Goal: Information Seeking & Learning: Learn about a topic

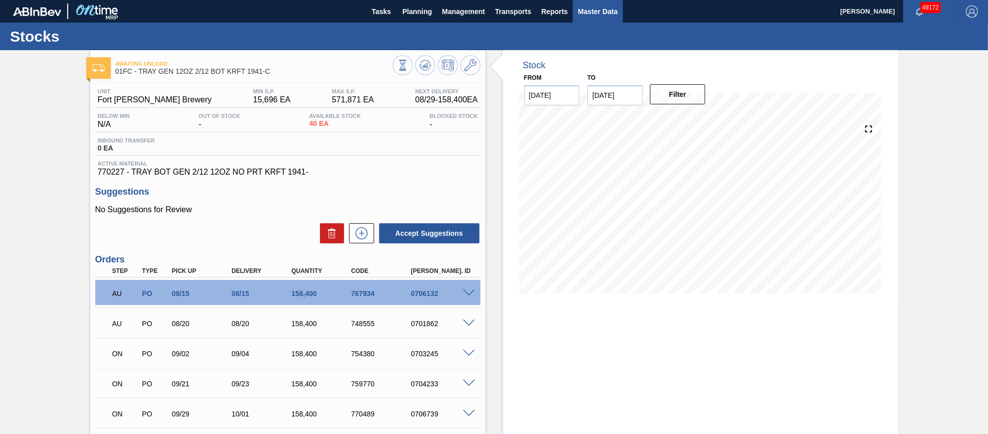
click at [600, 11] on span "Master Data" at bounding box center [598, 12] width 40 height 12
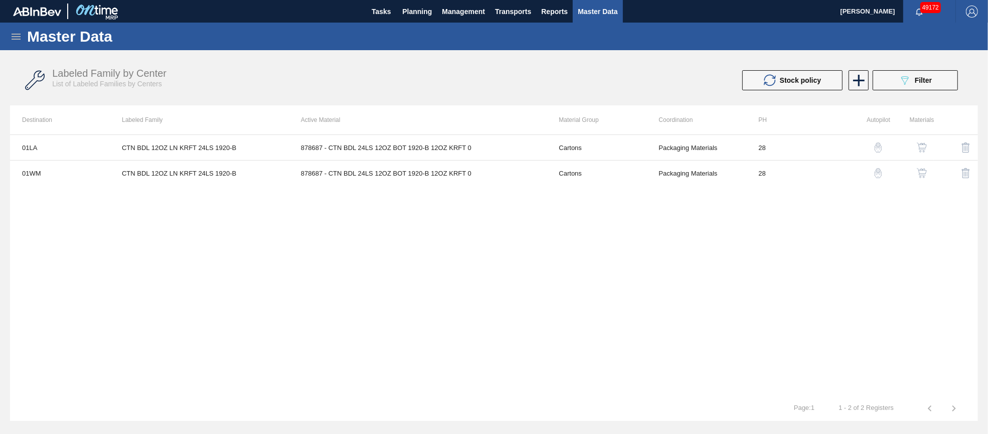
click at [6, 33] on div "Master Data" at bounding box center [494, 37] width 988 height 28
click at [16, 36] on icon at bounding box center [16, 37] width 9 height 6
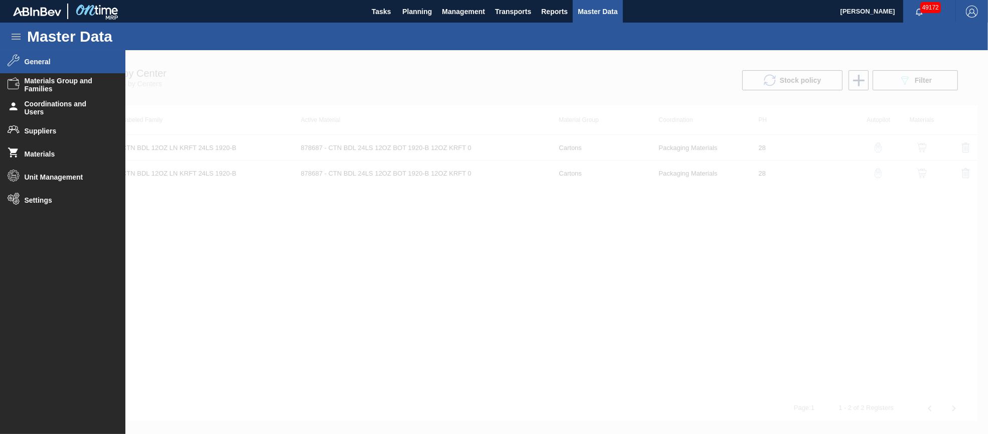
click at [36, 65] on span "General" at bounding box center [66, 62] width 83 height 8
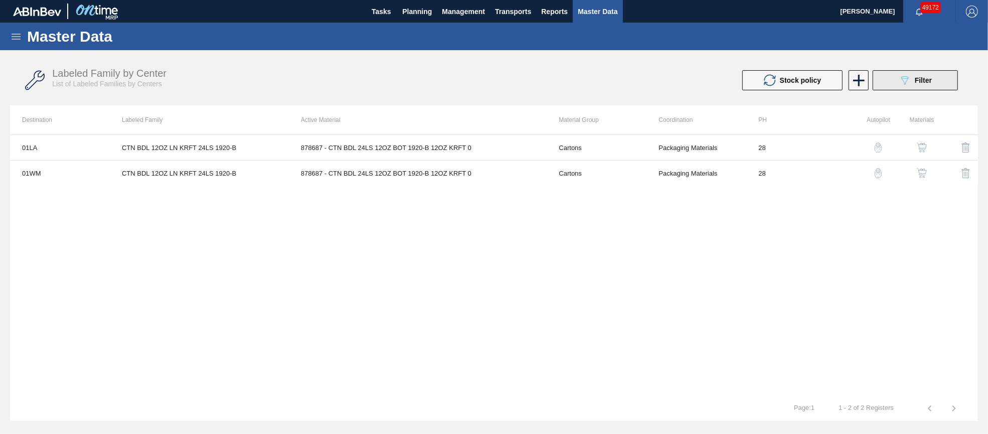
click at [901, 87] on button "089F7B8B-B2A5-4AFE-B5C0-19BA573D28AC Filter" at bounding box center [915, 80] width 85 height 20
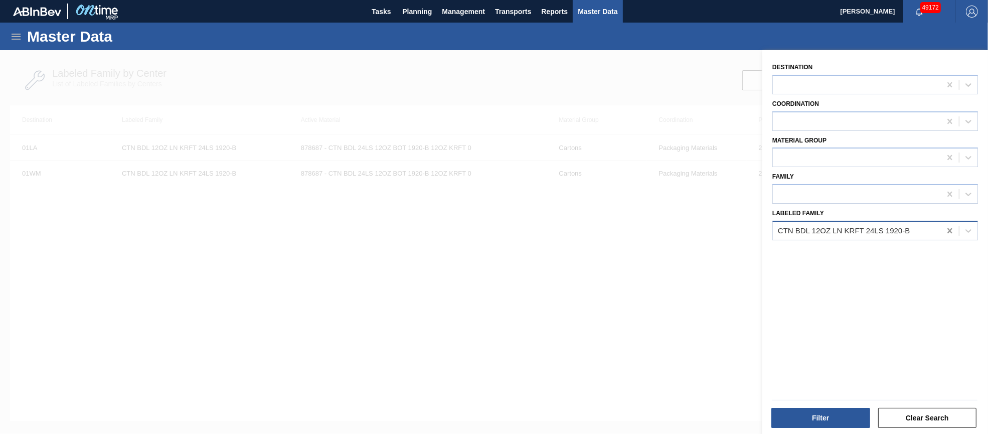
click at [950, 229] on icon at bounding box center [949, 230] width 5 height 5
type Family "[PERSON_NAME] rnr"
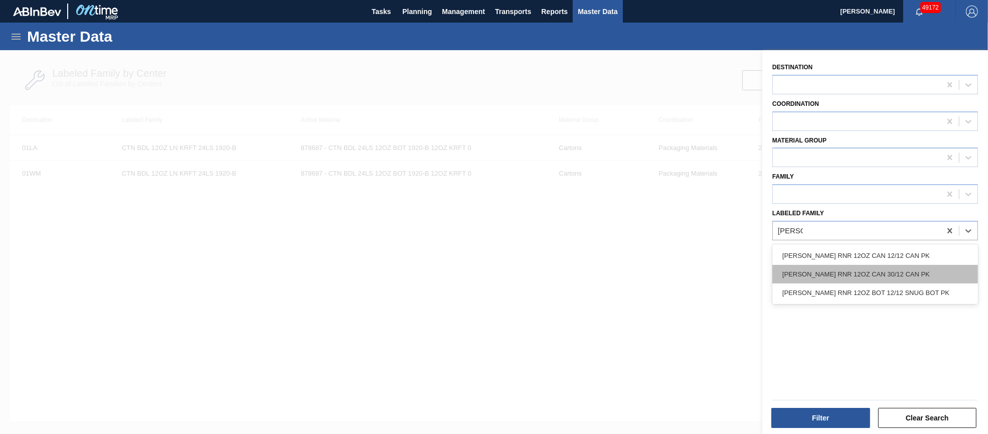
click at [902, 270] on div "[PERSON_NAME] RNR 12OZ CAN 30/12 CAN PK" at bounding box center [875, 274] width 206 height 19
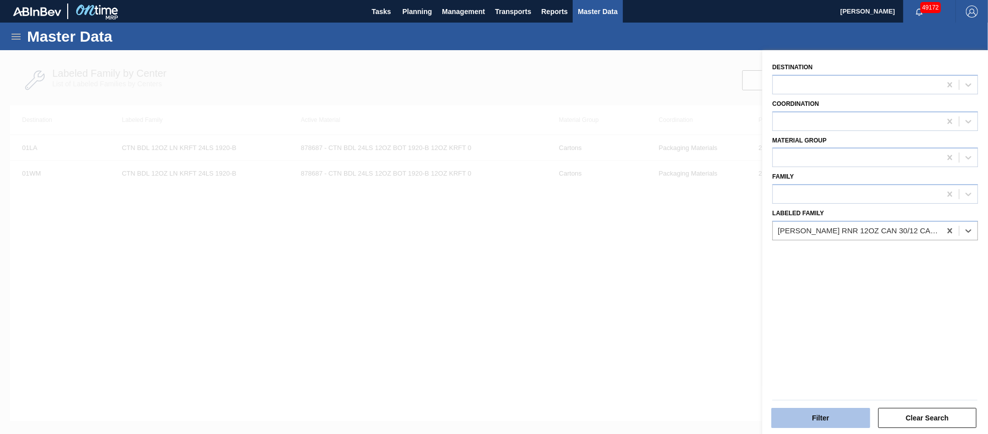
click at [839, 415] on button "Filter" at bounding box center [820, 418] width 99 height 20
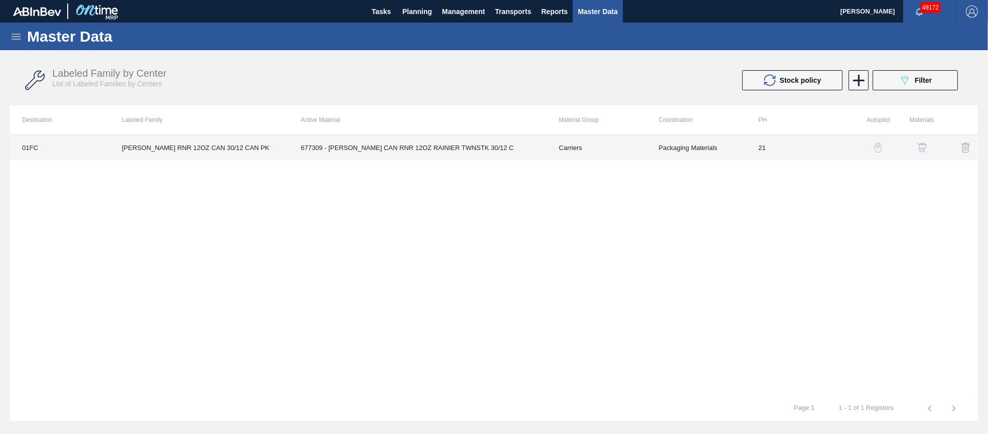
click at [418, 149] on td "677309 - [PERSON_NAME] CAN RNR 12OZ RAINIER TWNSTK 30/12 C" at bounding box center [418, 147] width 258 height 25
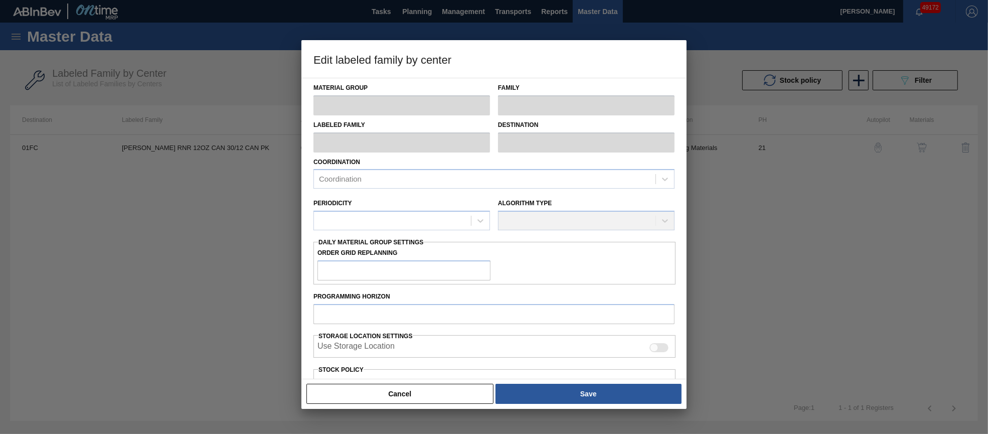
type input "Carriers"
type input "Can Carriers"
type input "[PERSON_NAME] RNR 12OZ CAN 30/12 CAN PK"
type input "01FC - Fort [PERSON_NAME] Brewery"
type input "21"
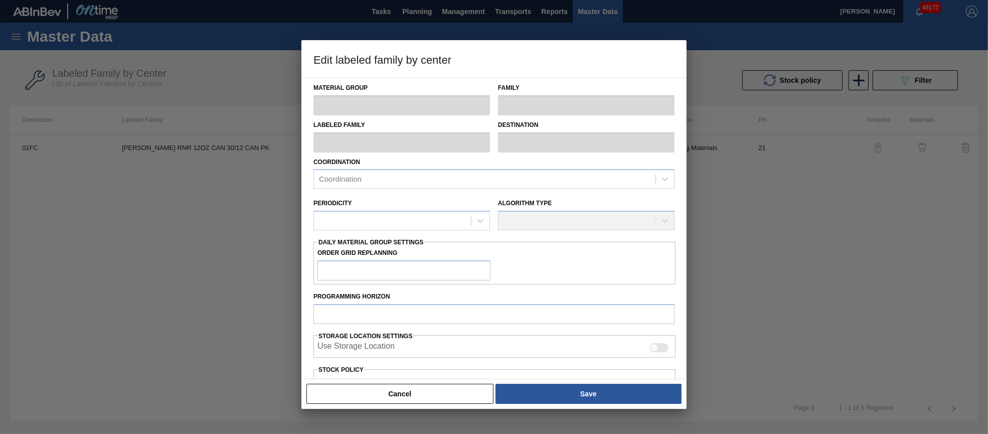
type input "12,800"
type input "51,266"
type input "10"
type input "16,647"
checkbox input "true"
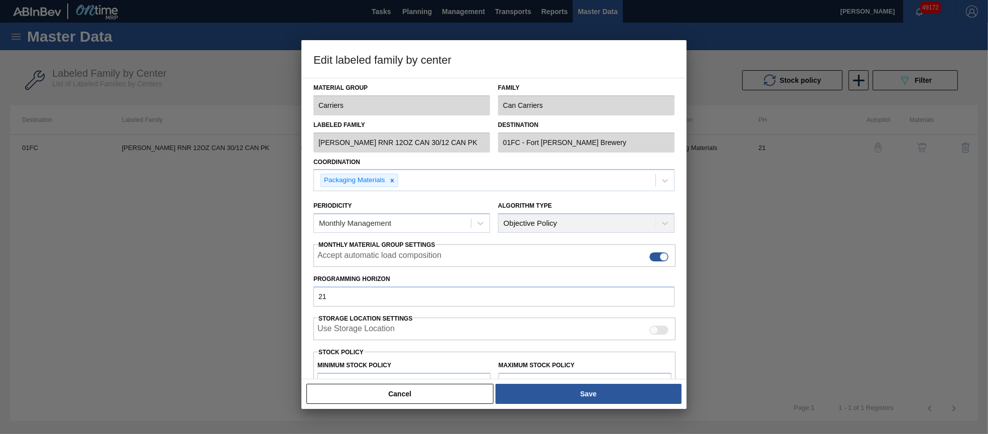
scroll to position [75, 0]
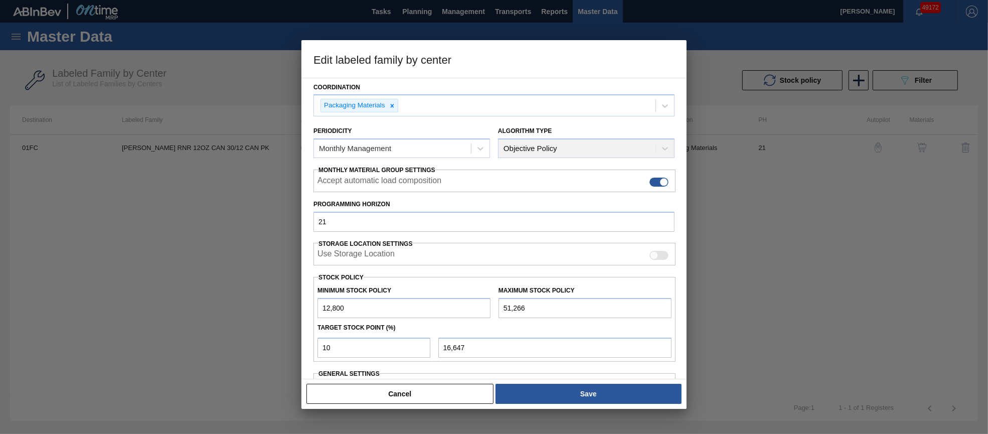
click at [427, 394] on button "Cancel" at bounding box center [399, 394] width 187 height 20
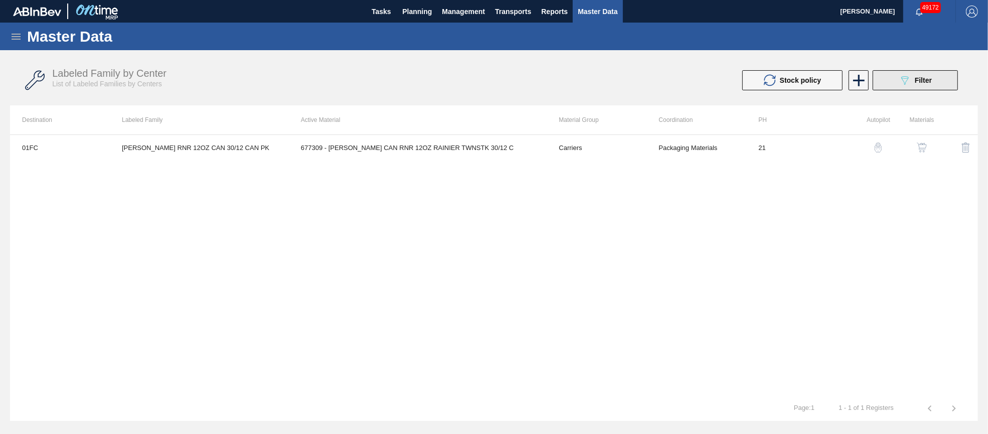
click at [951, 85] on button "089F7B8B-B2A5-4AFE-B5C0-19BA573D28AC Filter" at bounding box center [915, 80] width 85 height 20
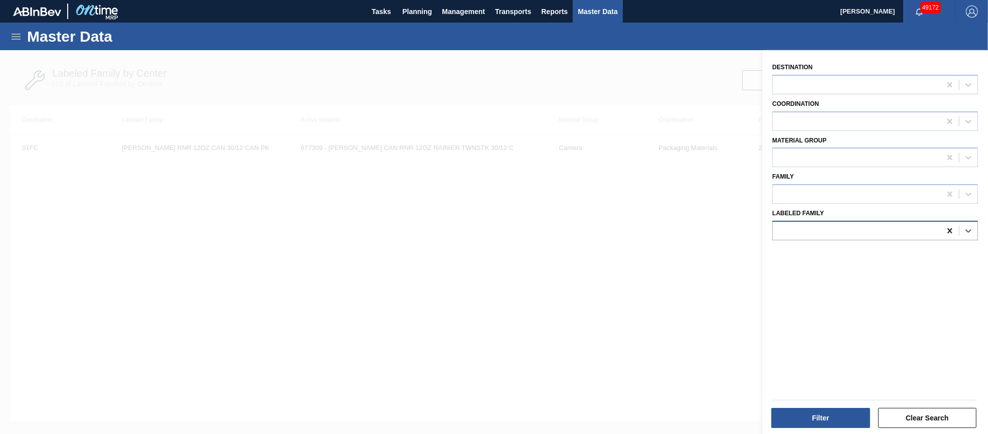
click at [945, 229] on icon at bounding box center [950, 231] width 10 height 10
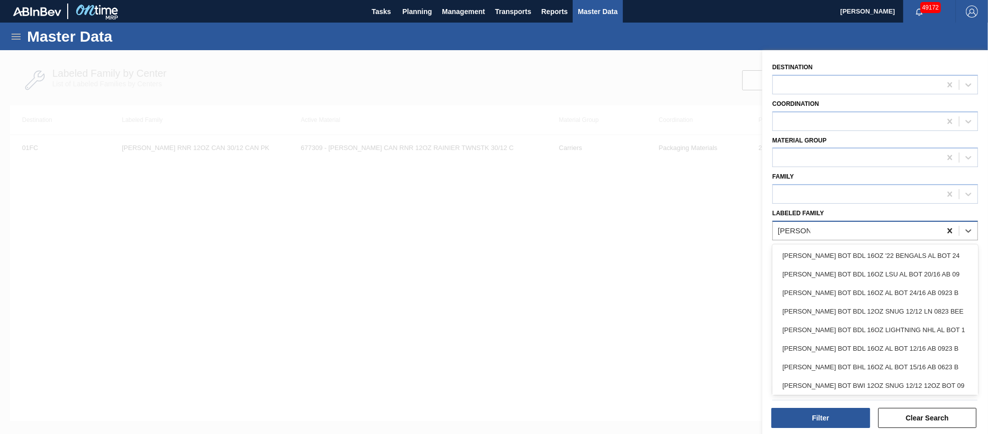
type Family "[PERSON_NAME] bot bhl"
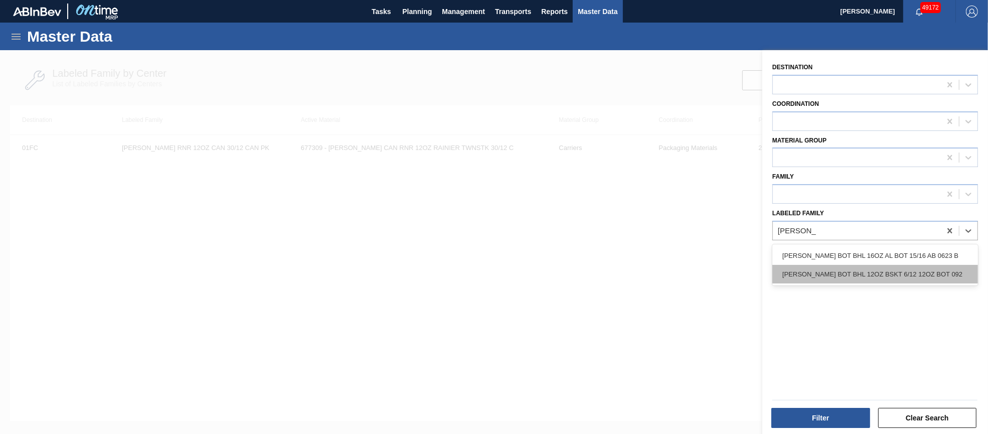
click at [932, 272] on div "[PERSON_NAME] BOT BHL 12OZ BSKT 6/12 12OZ BOT 092" at bounding box center [875, 274] width 206 height 19
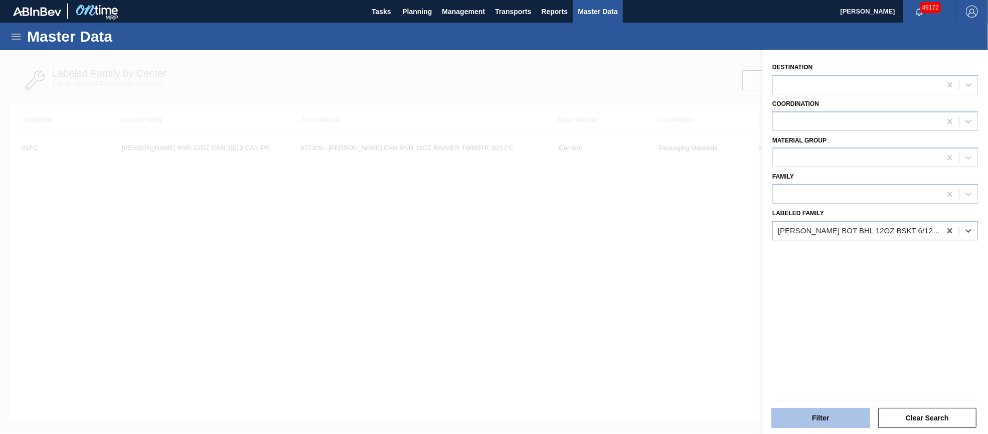
click at [826, 418] on button "Filter" at bounding box center [820, 418] width 99 height 20
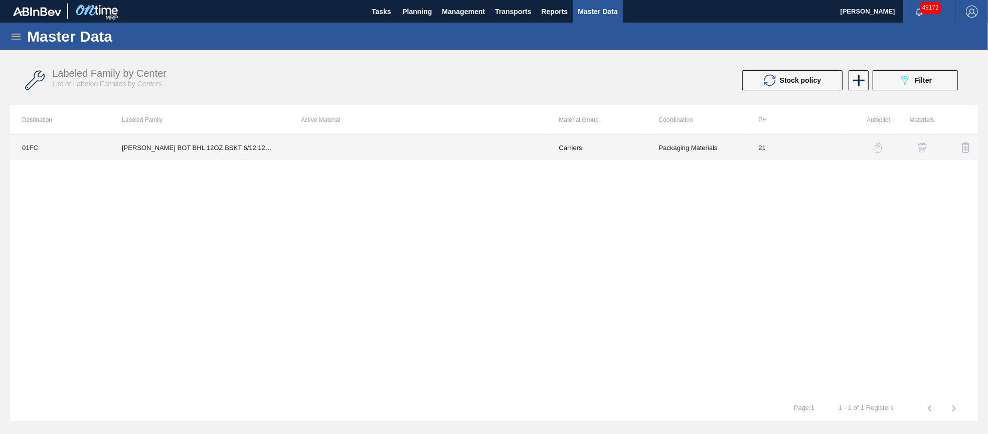
click at [337, 146] on td at bounding box center [418, 147] width 258 height 25
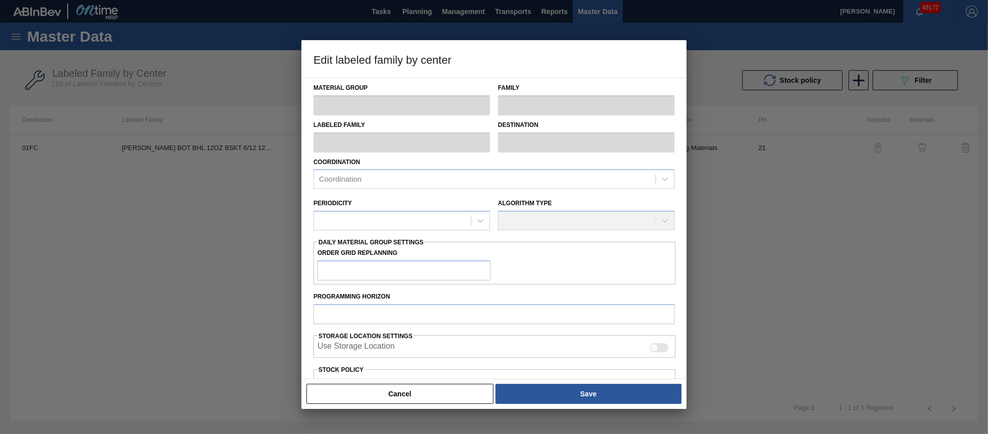
type input "Carriers"
type input "Bottle Carriers"
type input "[PERSON_NAME] BOT BHL 12OZ BSKT 6/12 12OZ BOT 092"
type input "01FC - Fort [PERSON_NAME] Brewery"
type input "21"
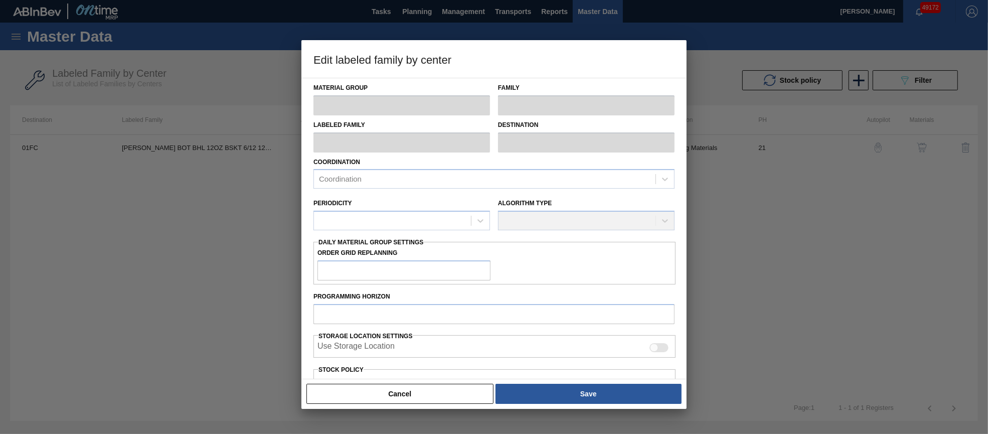
type input "8,880"
type input "41,673"
type input "0"
type input "8,880"
checkbox input "true"
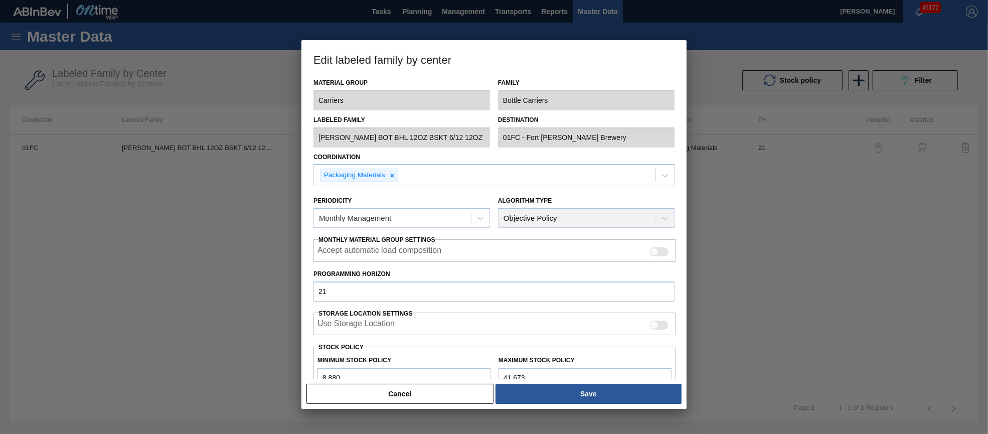
scroll to position [0, 0]
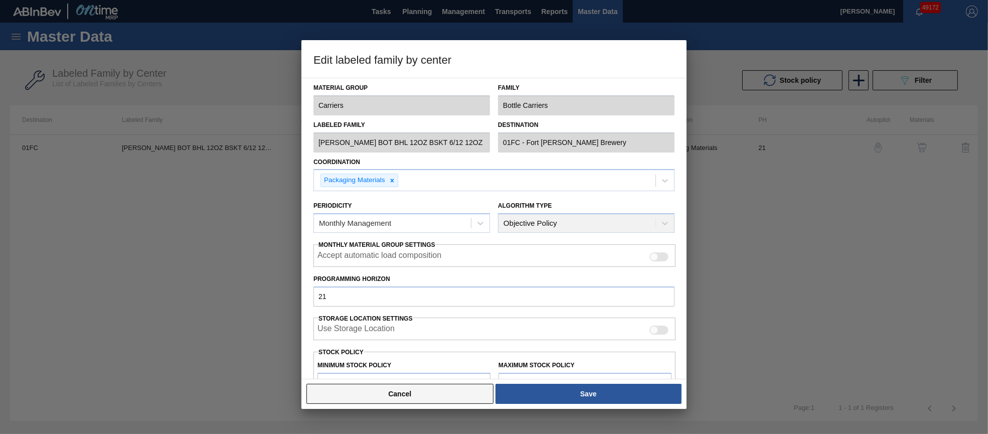
click at [431, 396] on button "Cancel" at bounding box center [399, 394] width 187 height 20
